Goal: Information Seeking & Learning: Learn about a topic

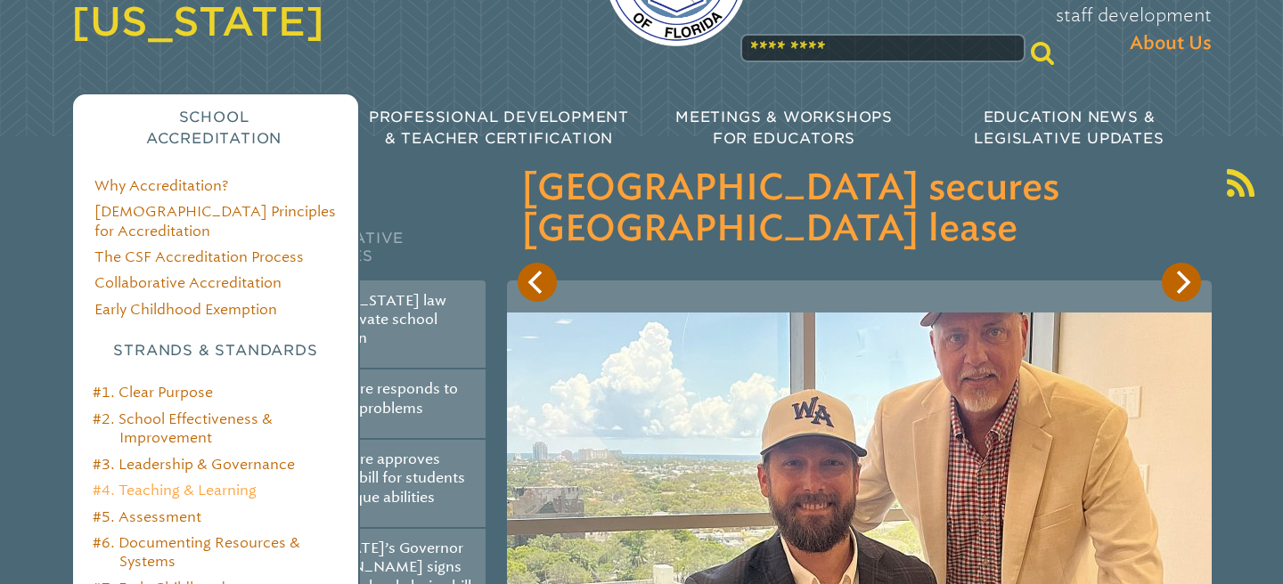
scroll to position [199, 0]
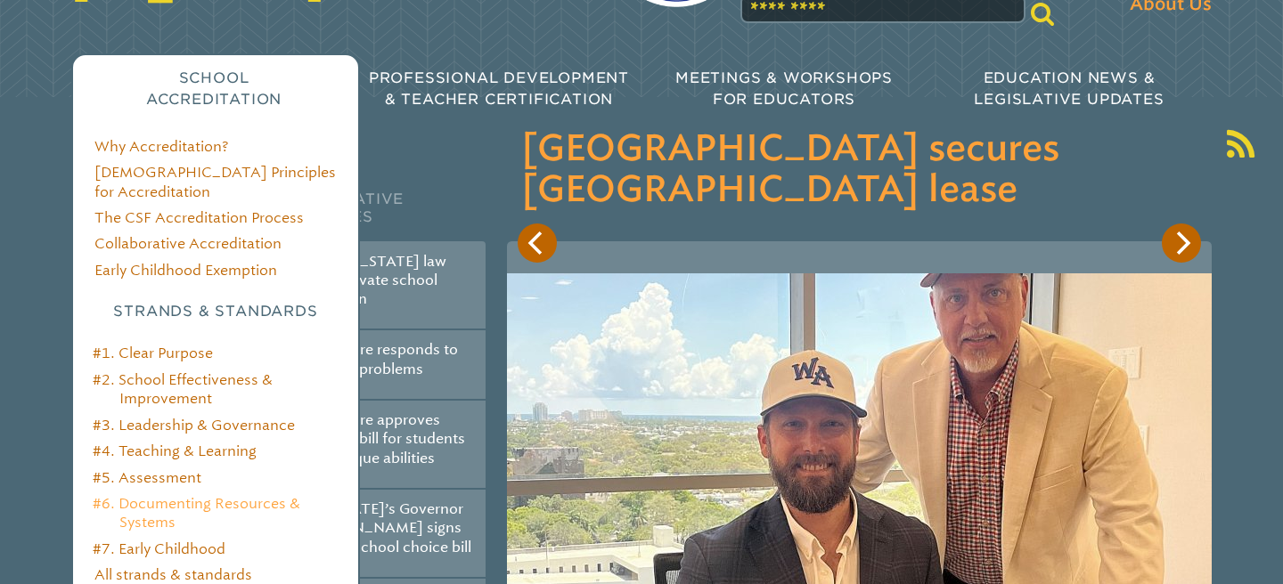
click at [218, 495] on link "#6. Documenting Resources & Systems" at bounding box center [197, 513] width 208 height 36
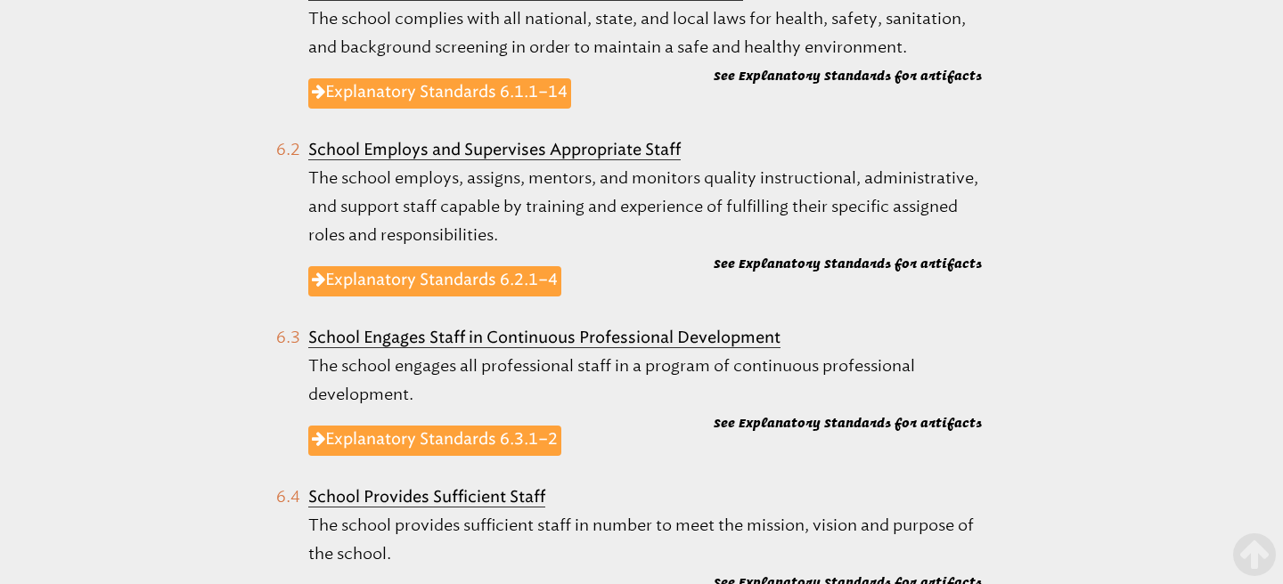
scroll to position [1008, 0]
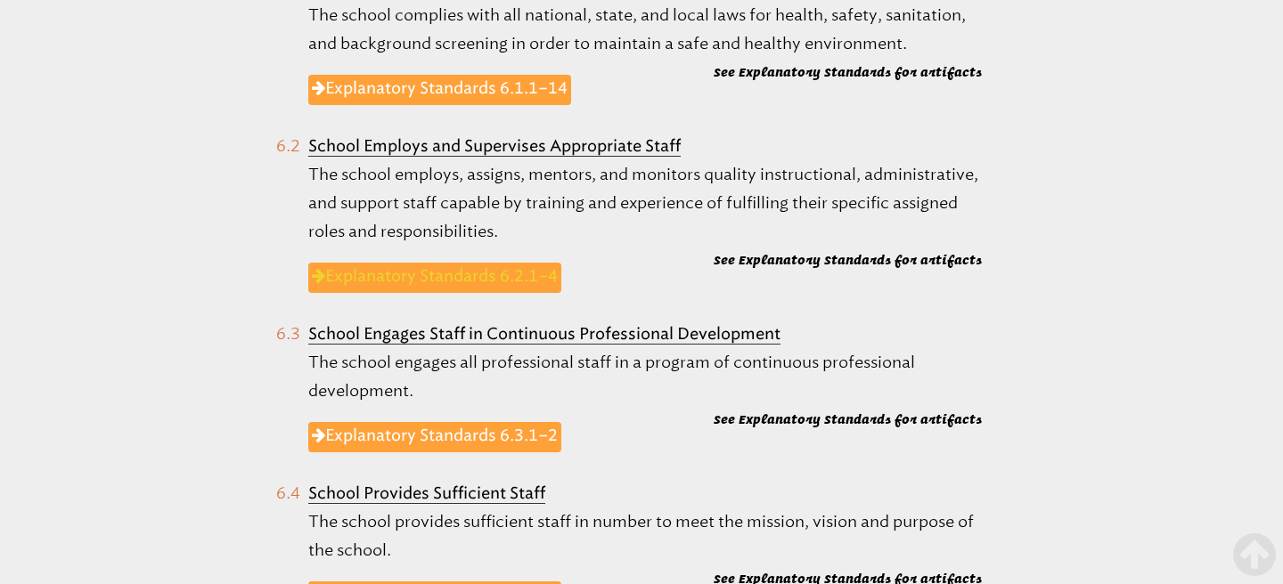
click at [461, 272] on link "Explanatory Standards 6.2.1–4" at bounding box center [434, 278] width 253 height 30
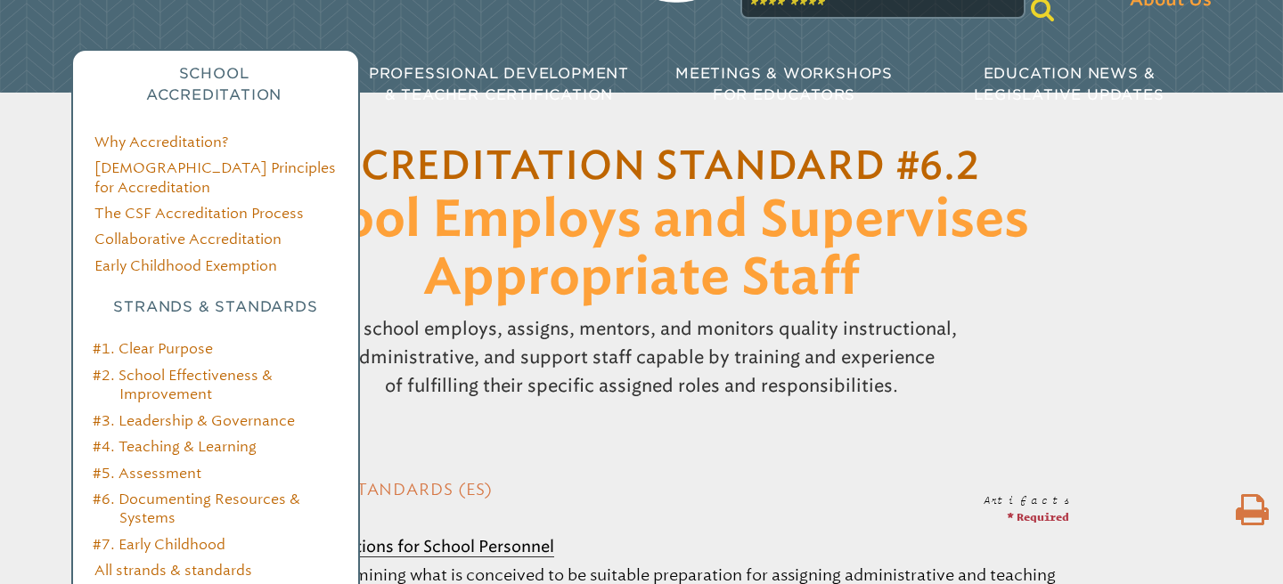
scroll to position [208, 0]
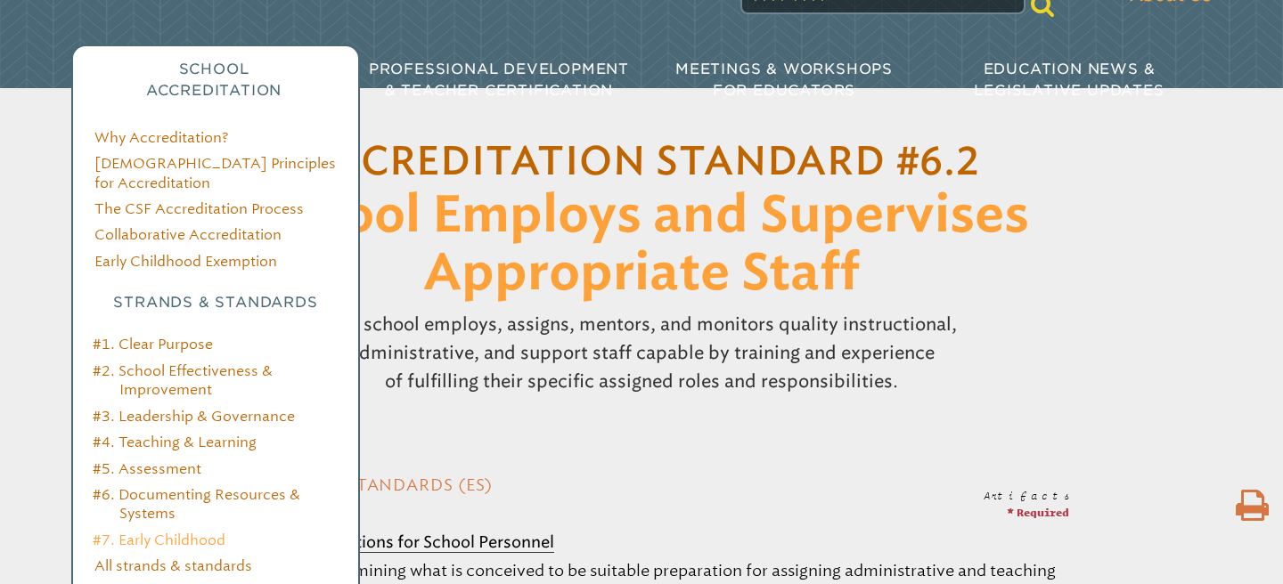
click at [188, 532] on link "#7. Early Childhood" at bounding box center [159, 540] width 133 height 17
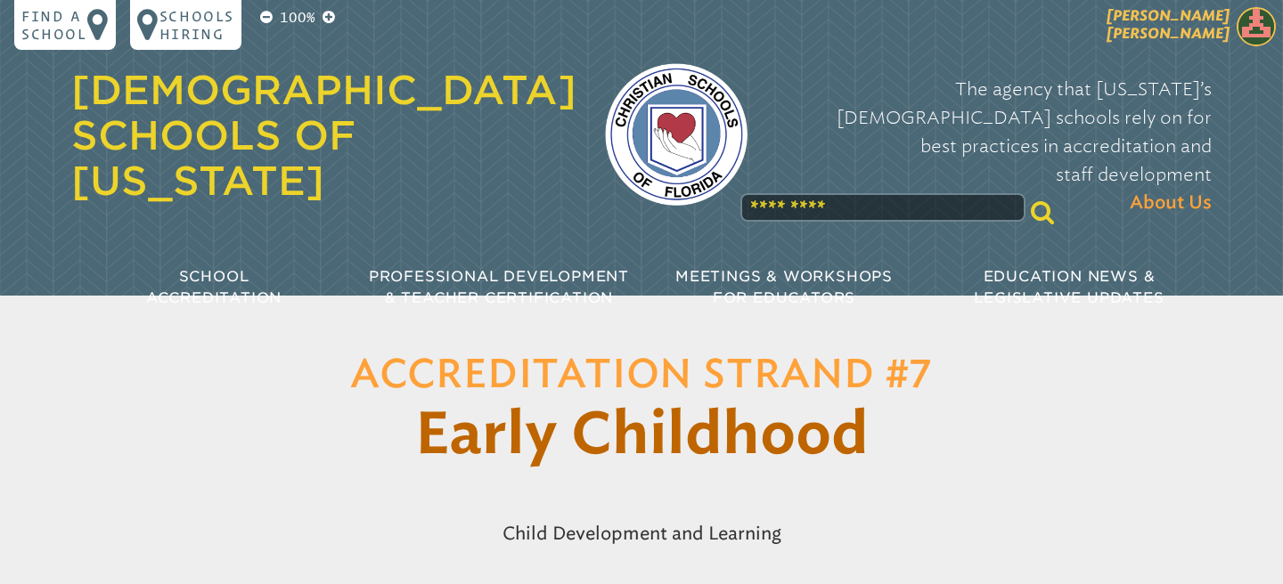
click at [1258, 27] on img at bounding box center [1255, 26] width 39 height 39
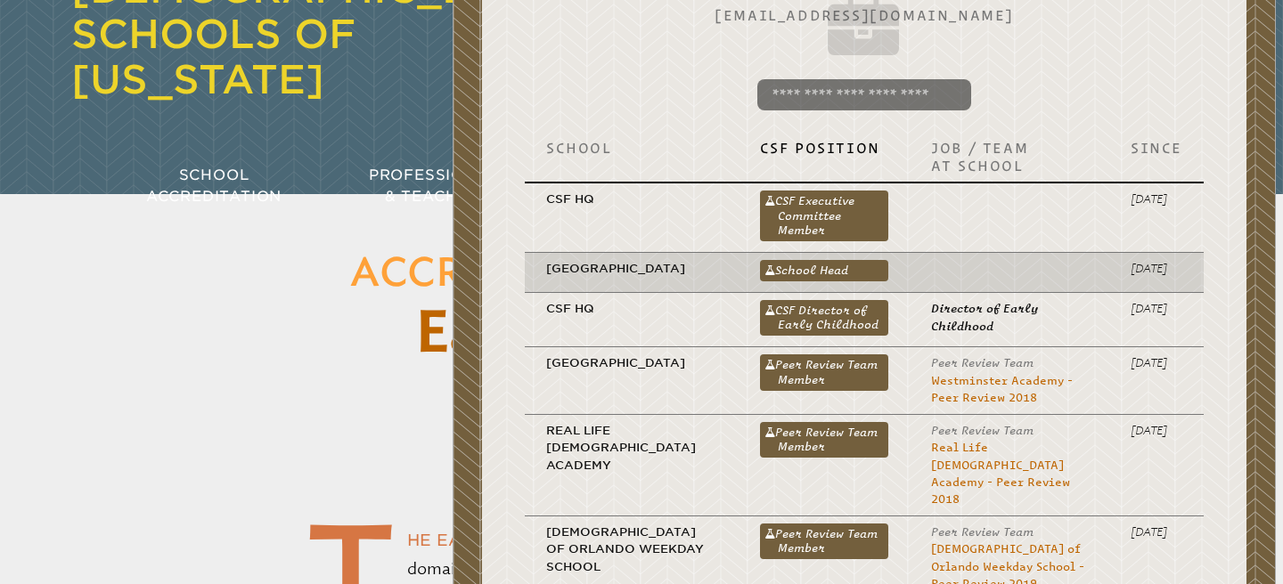
scroll to position [120, 0]
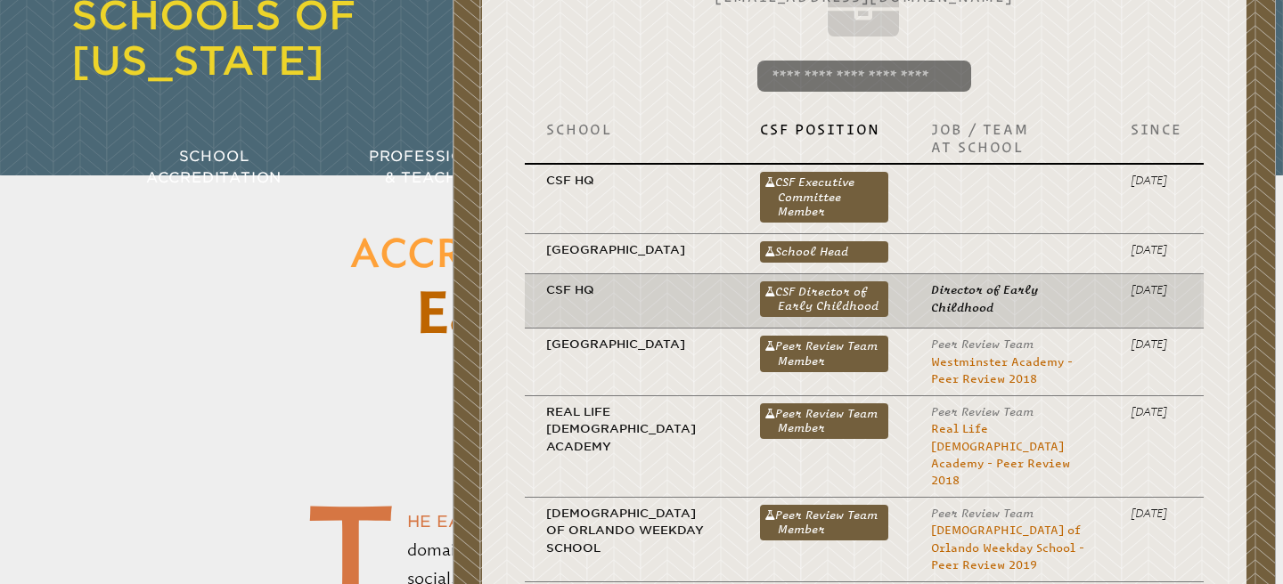
click at [975, 316] on p "Director of Early Childhood" at bounding box center [1009, 298] width 157 height 35
click at [852, 317] on link "CSF Director of Early Childhood" at bounding box center [824, 299] width 129 height 36
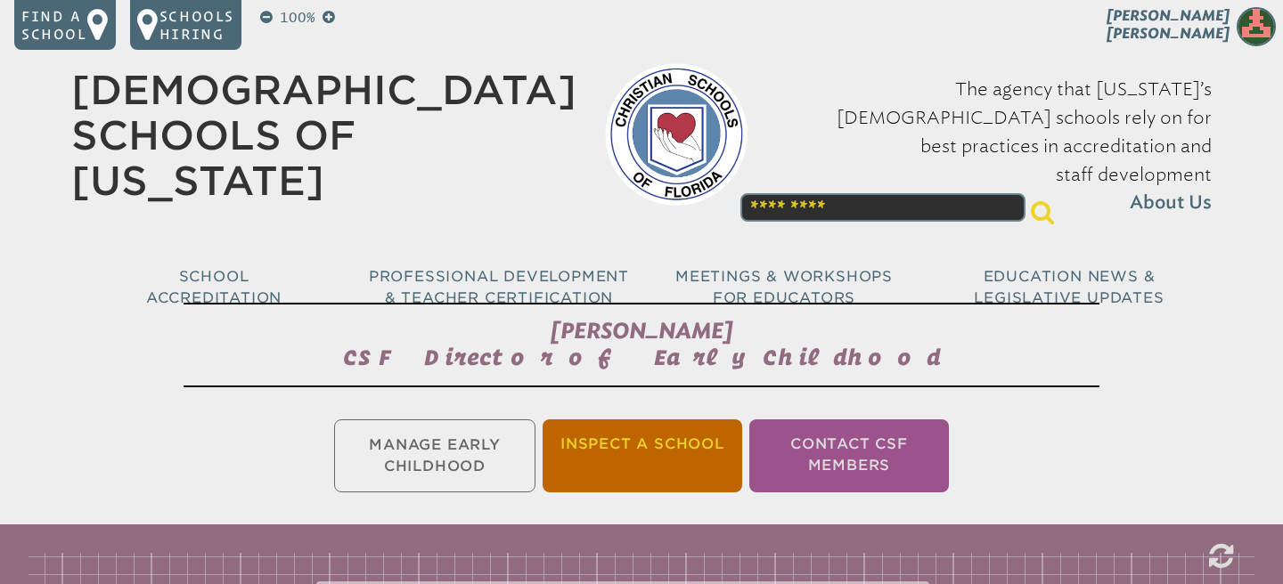
click at [700, 460] on li "Inspect a School" at bounding box center [642, 456] width 200 height 73
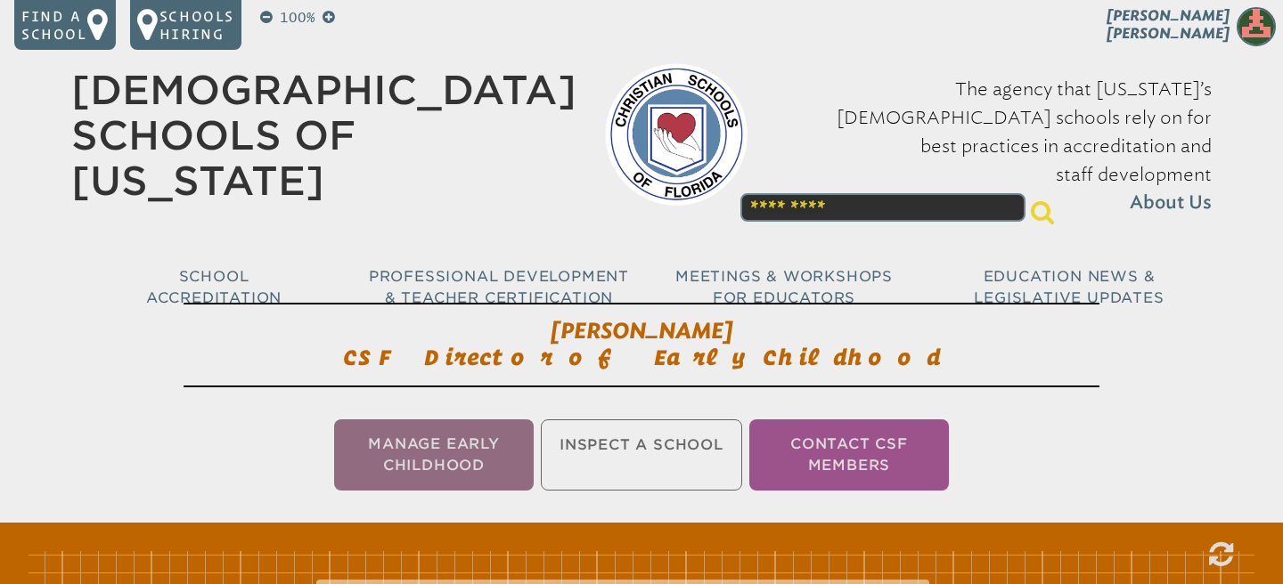
scroll to position [296, 0]
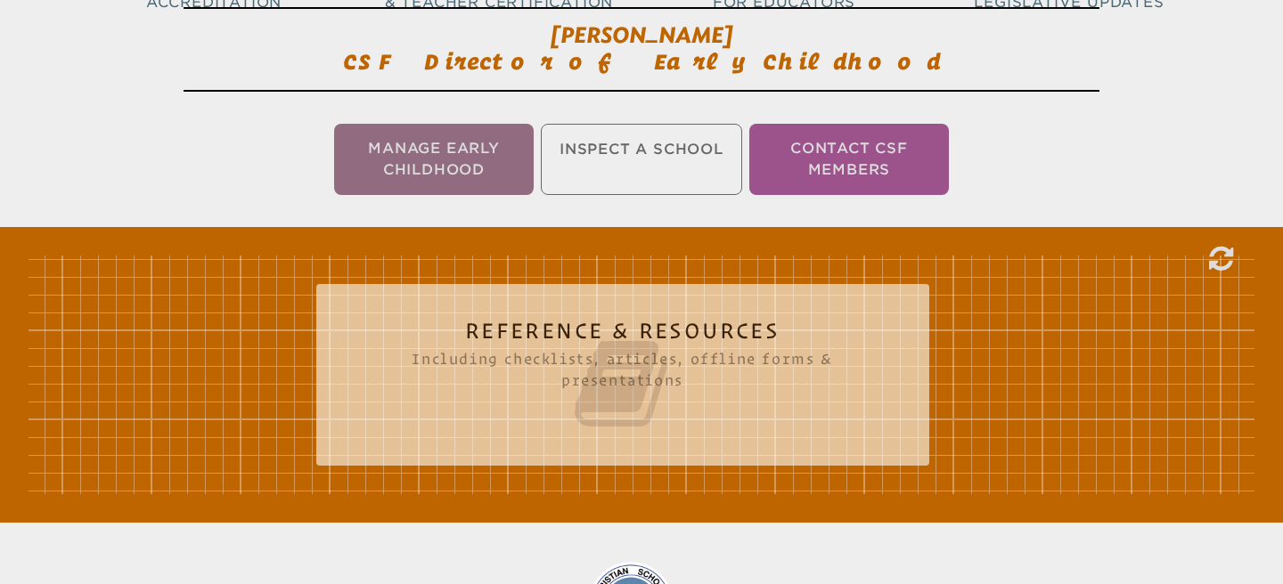
click at [674, 379] on icon at bounding box center [623, 384] width 542 height 100
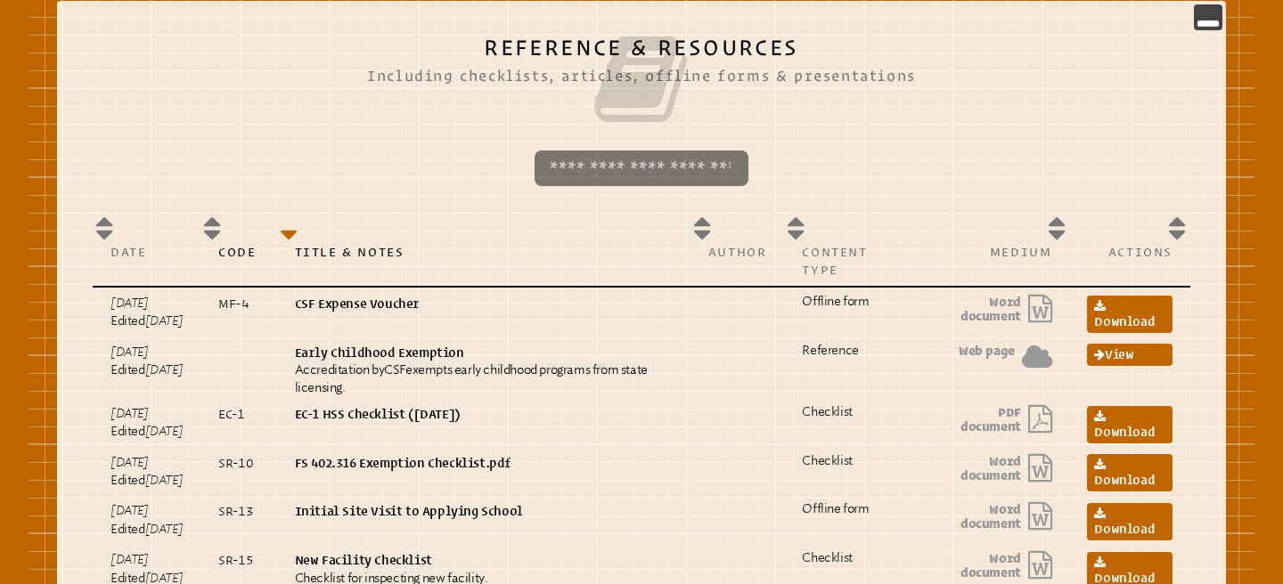
scroll to position [591, 0]
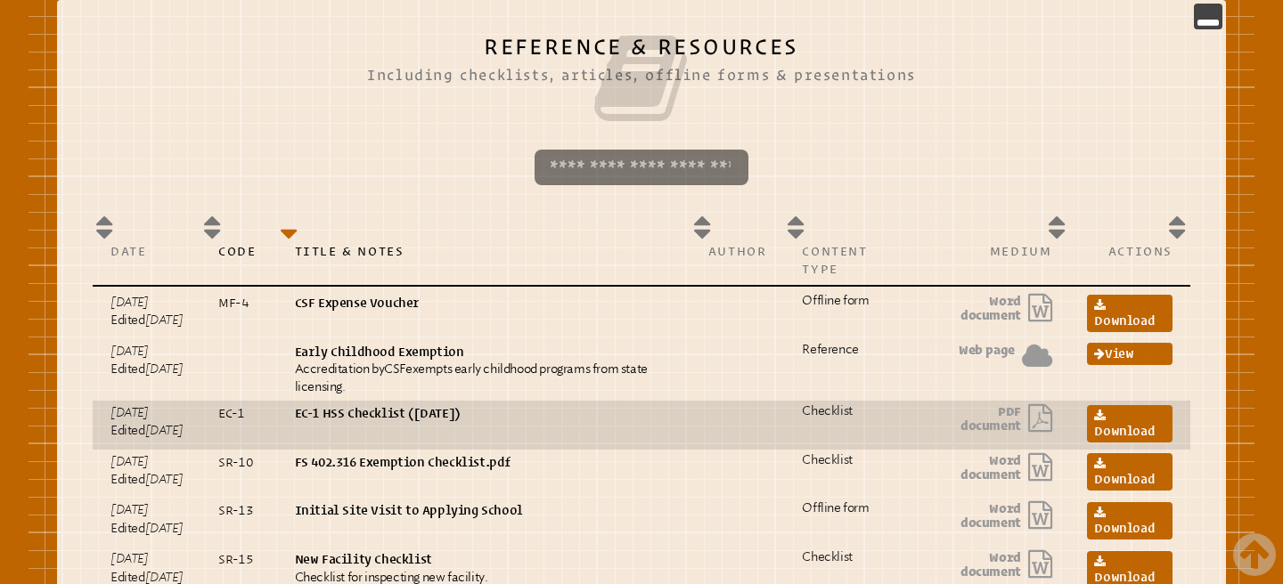
click at [511, 422] on p "EC-1 HSS Checklist (April, 2016)" at bounding box center [484, 413] width 378 height 18
click at [1102, 441] on link "Download" at bounding box center [1130, 423] width 86 height 37
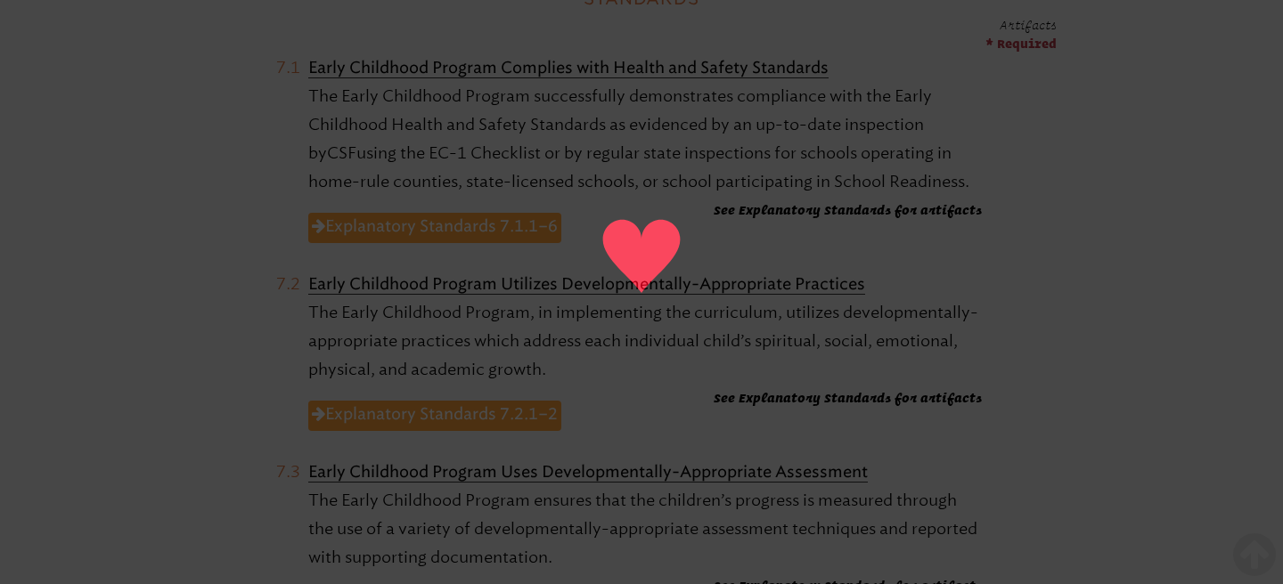
scroll to position [924, 0]
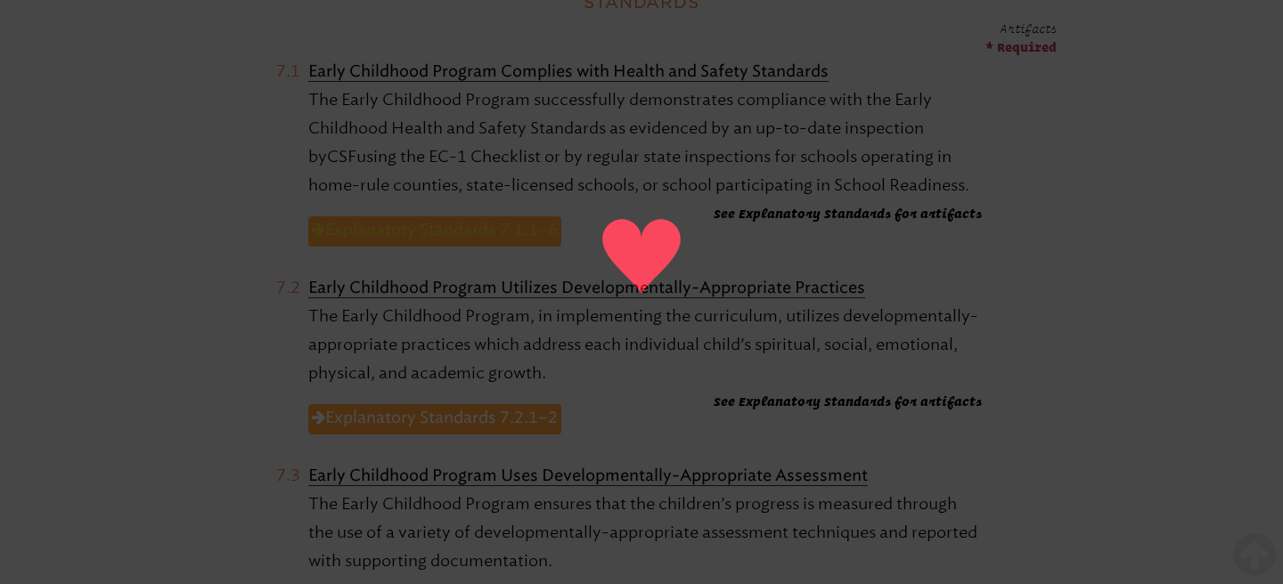
click at [543, 227] on link "Explanatory Standards 7.1.1–6" at bounding box center [434, 231] width 253 height 30
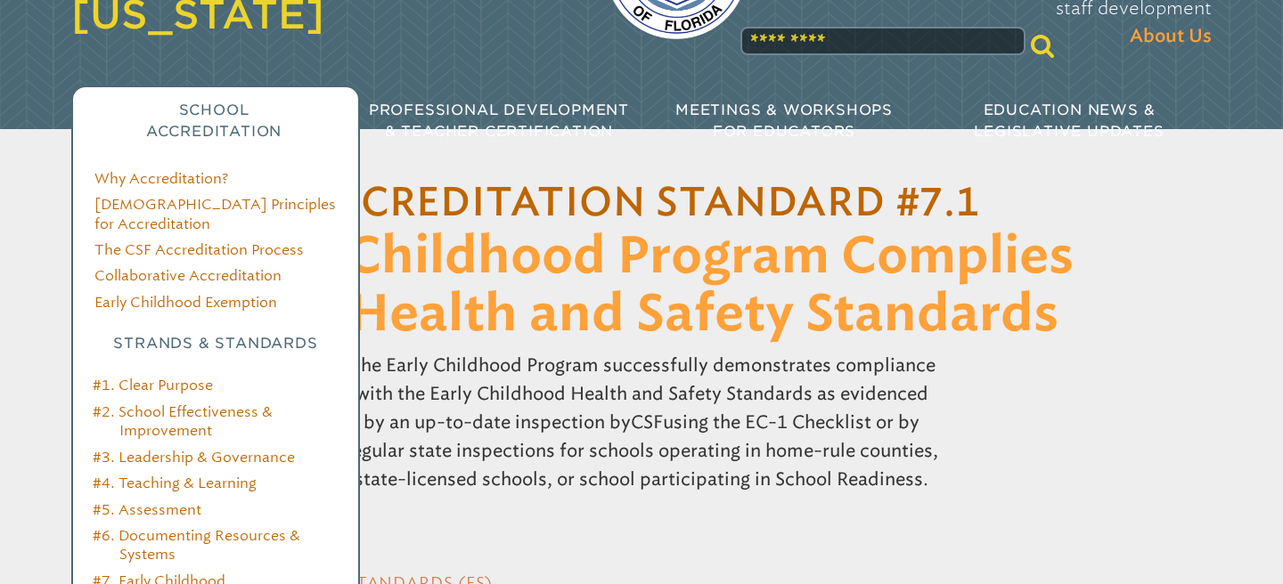
scroll to position [176, 0]
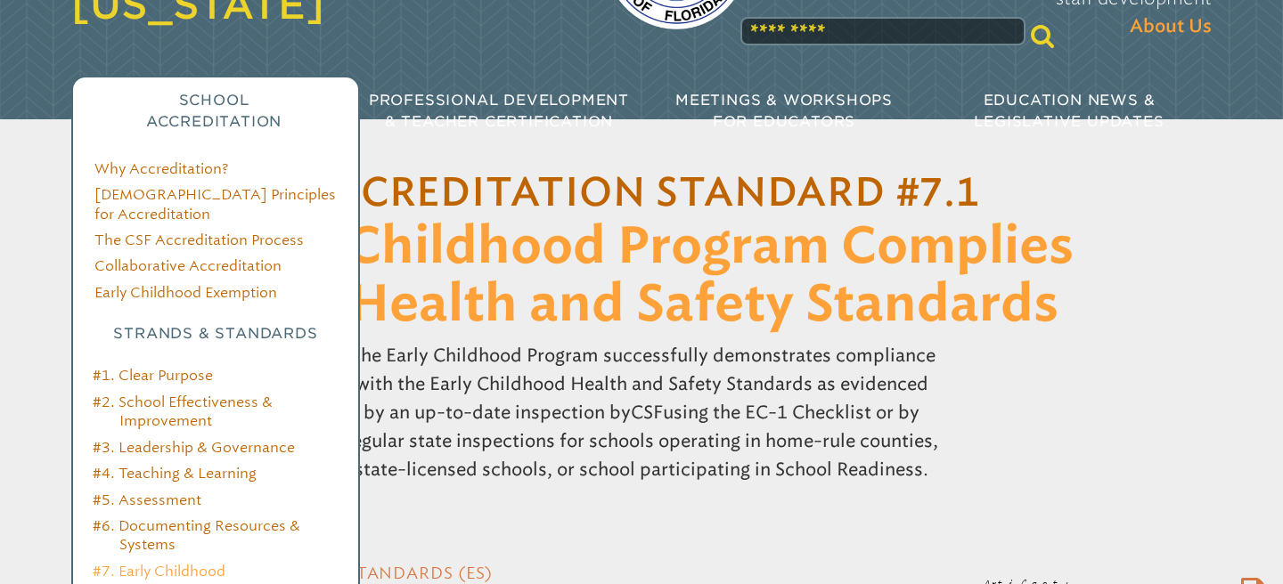
click at [216, 563] on link "#7. Early Childhood" at bounding box center [159, 571] width 133 height 17
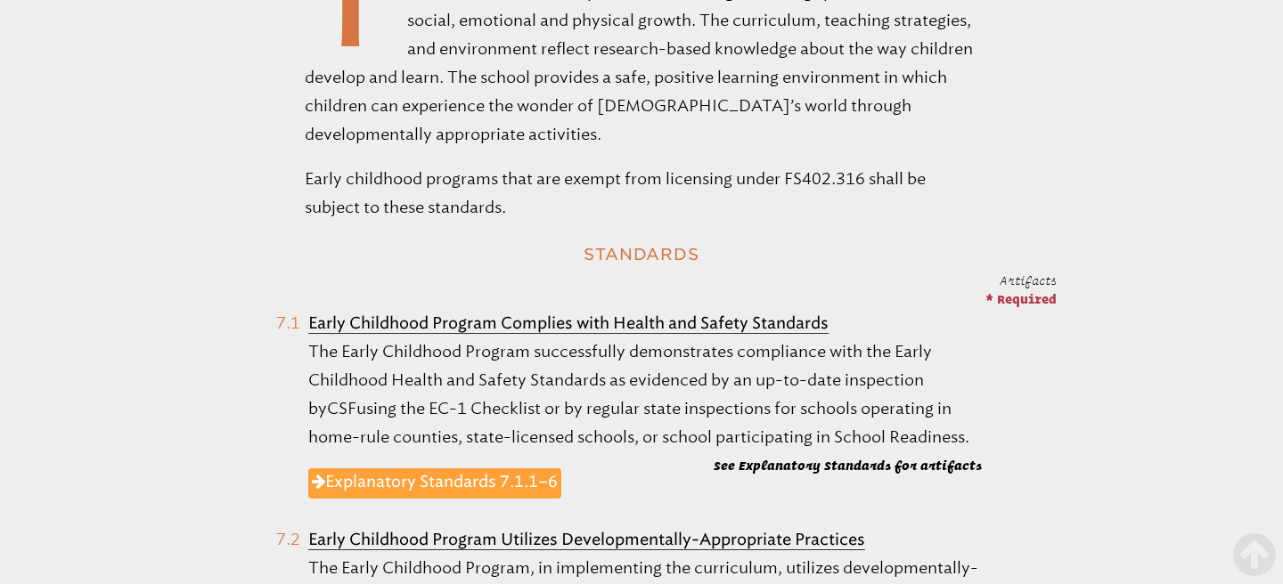
scroll to position [664, 0]
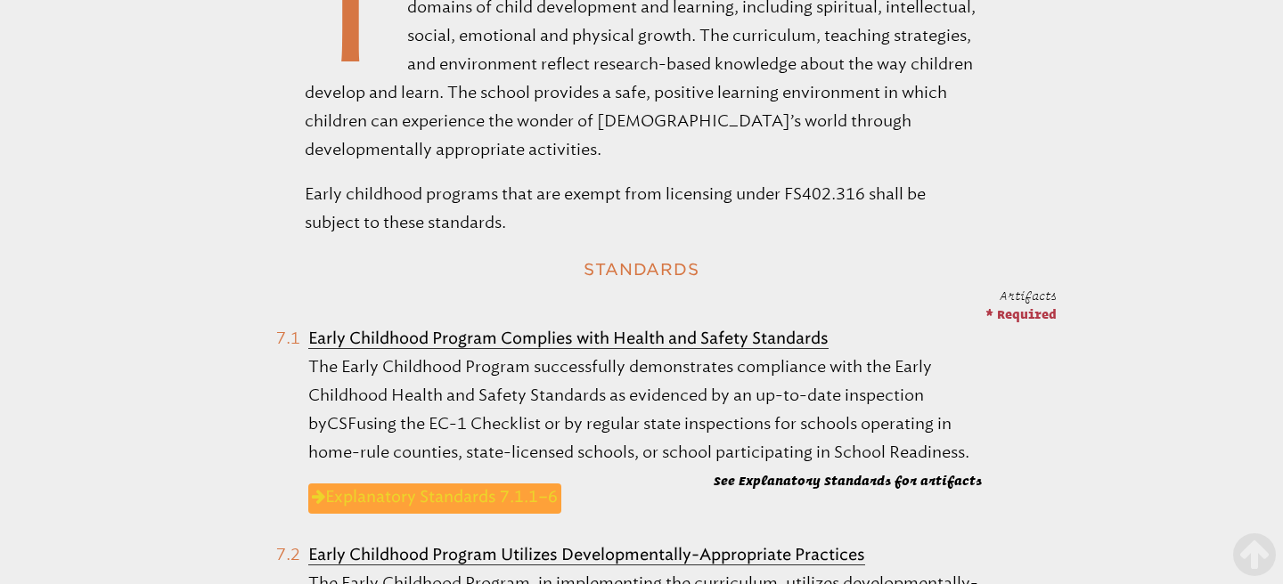
click at [449, 497] on link "Explanatory Standards 7.1.1–6" at bounding box center [434, 499] width 253 height 30
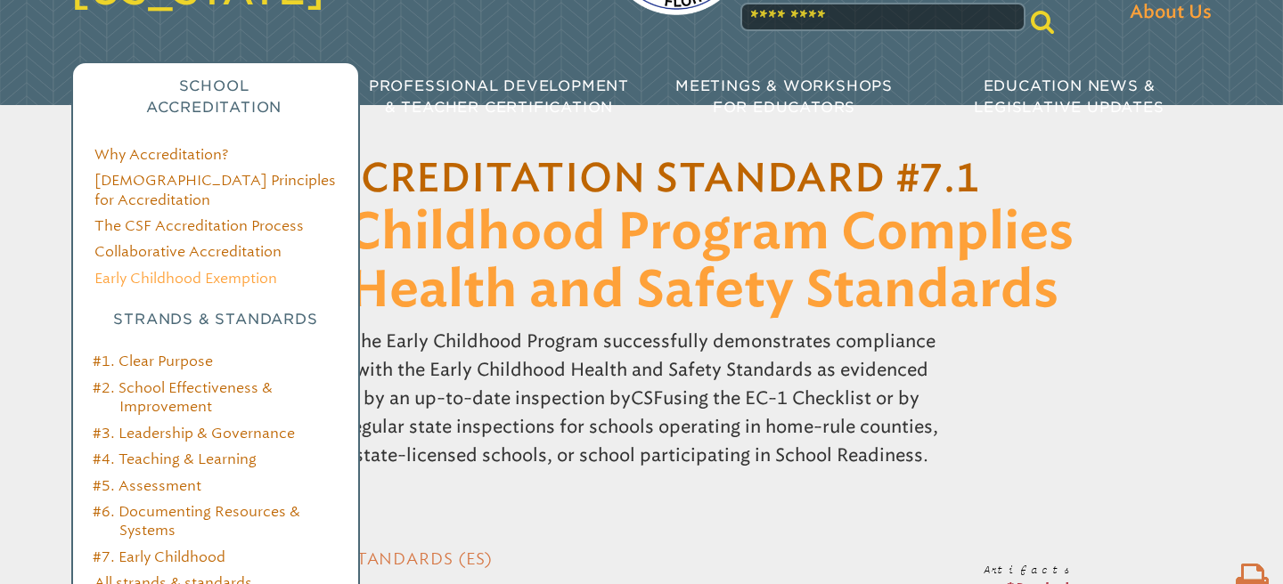
scroll to position [212, 0]
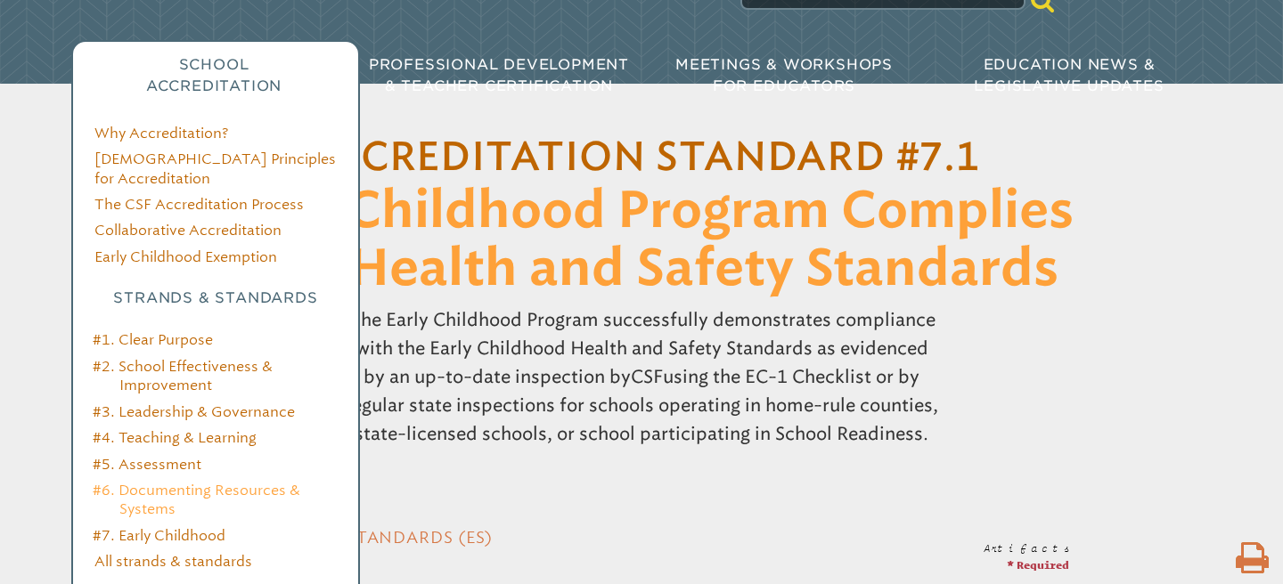
click at [244, 482] on link "#6. Documenting Resources & Systems" at bounding box center [197, 500] width 208 height 36
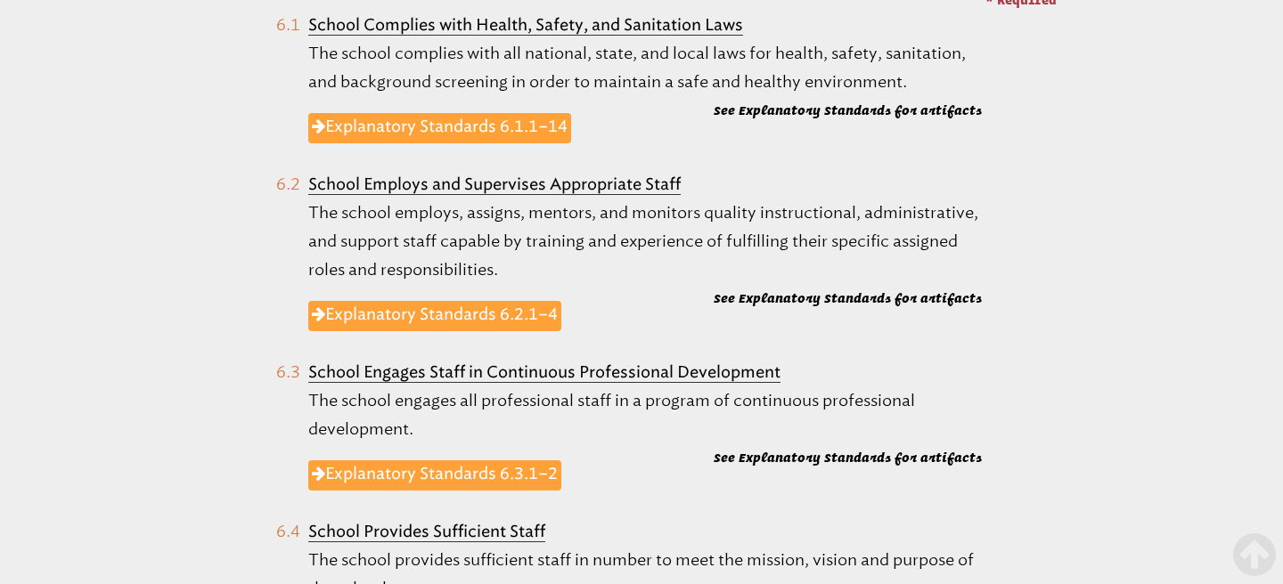
scroll to position [984, 0]
